Goal: Task Accomplishment & Management: Manage account settings

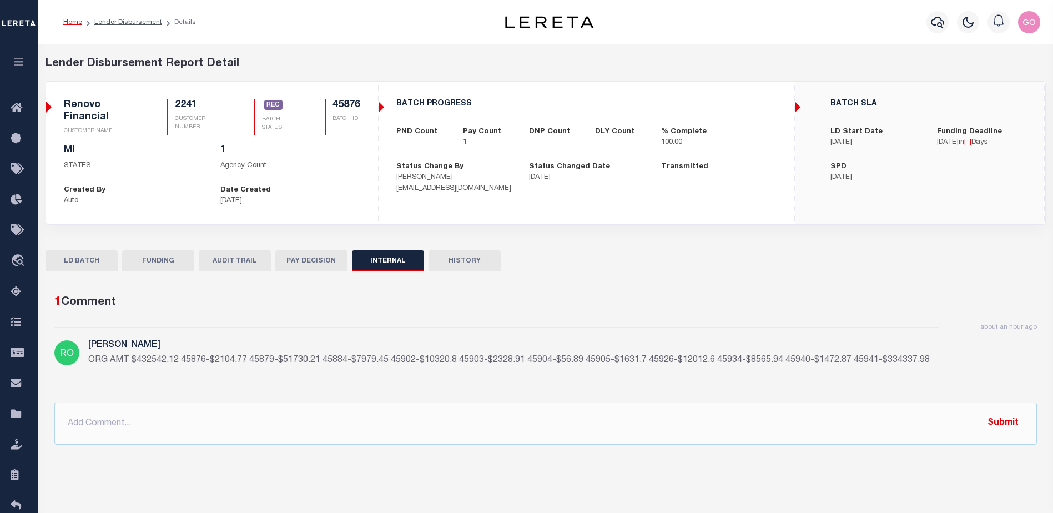
click at [1027, 24] on img "button" at bounding box center [1029, 22] width 22 height 22
click at [1002, 80] on link "Sign out" at bounding box center [1000, 79] width 88 height 18
